Goal: Navigation & Orientation: Understand site structure

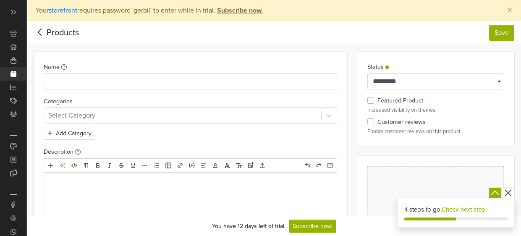
scroll to position [302, 0]
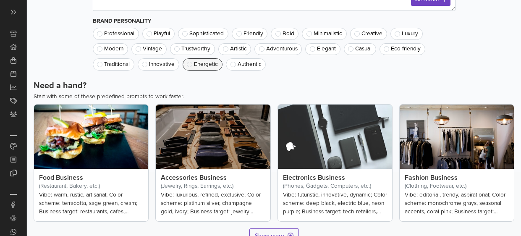
scroll to position [98, 0]
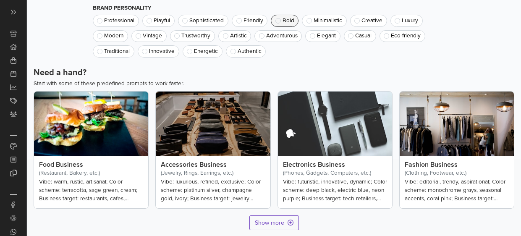
click at [289, 18] on span "Bold" at bounding box center [289, 21] width 12 height 6
click at [315, 25] on button "Minimalistic" at bounding box center [324, 21] width 45 height 12
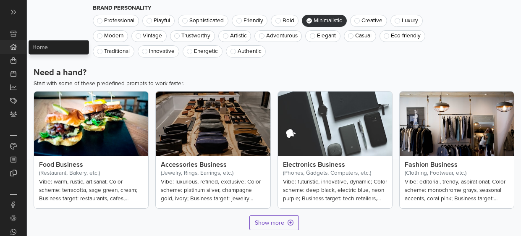
click at [17, 49] on link "Home 4" at bounding box center [13, 46] width 26 height 13
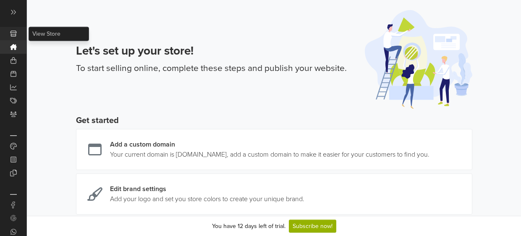
click at [12, 34] on icon at bounding box center [13, 34] width 6 height 6
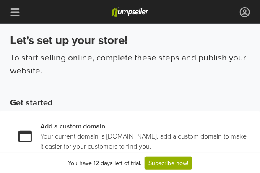
click at [205, 75] on p "To start selling online, complete these steps and publish your website." at bounding box center [130, 64] width 240 height 26
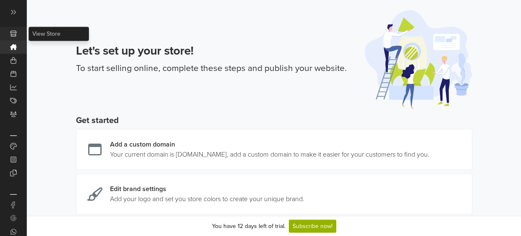
click at [9, 34] on link "View Store" at bounding box center [13, 33] width 26 height 13
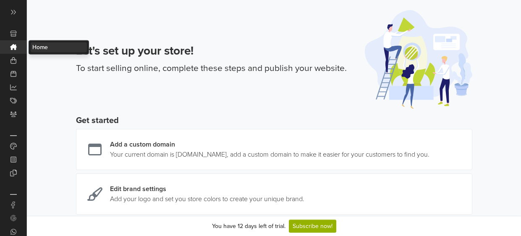
click at [16, 46] on icon at bounding box center [13, 47] width 7 height 6
